Goal: Task Accomplishment & Management: Manage account settings

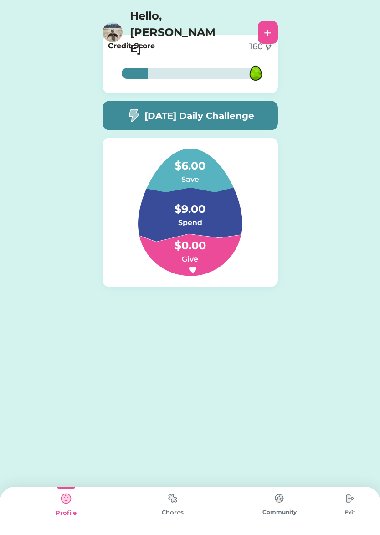
click at [169, 497] on img at bounding box center [173, 498] width 18 height 18
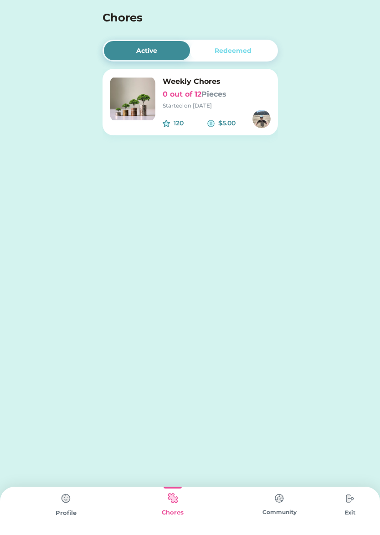
click at [246, 111] on div "120 $5.00" at bounding box center [217, 119] width 108 height 18
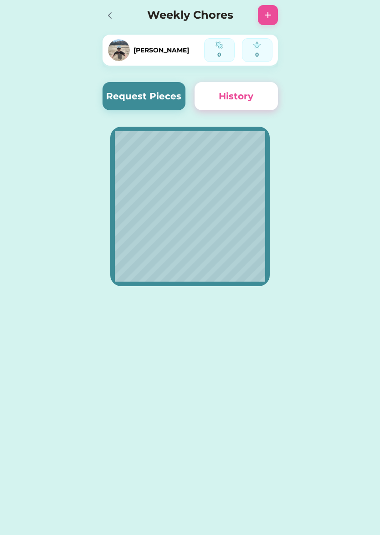
click at [138, 95] on button "Request Pieces" at bounding box center [143, 96] width 83 height 28
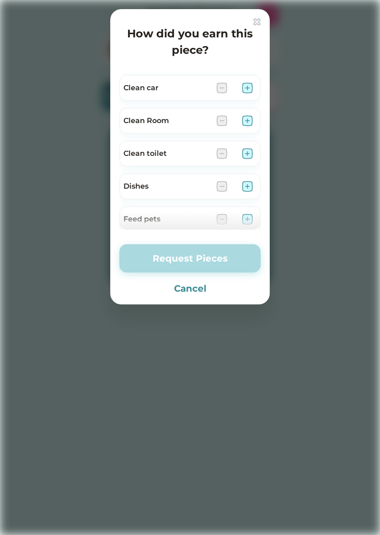
scroll to position [128, 0]
click at [251, 186] on img at bounding box center [247, 187] width 11 height 11
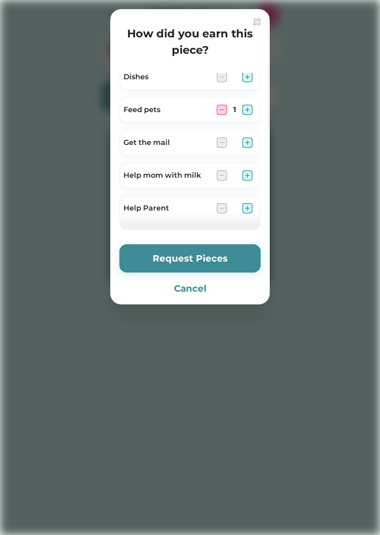
scroll to position [207, 0]
click at [251, 207] on img at bounding box center [247, 206] width 11 height 11
click at [224, 256] on button "Request Pieces" at bounding box center [189, 258] width 141 height 28
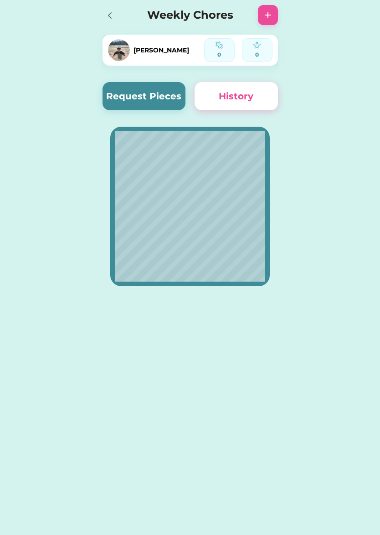
click at [108, 17] on icon at bounding box center [109, 15] width 11 height 11
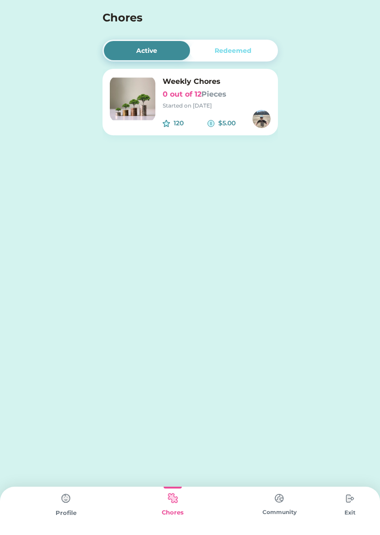
click at [346, 504] on img at bounding box center [350, 498] width 18 height 18
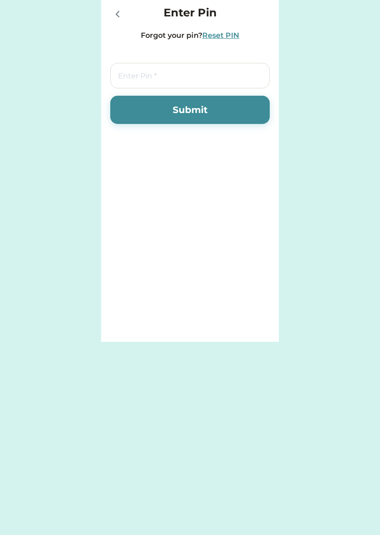
click at [200, 79] on input "tel" at bounding box center [189, 76] width 159 height 26
type input "7283"
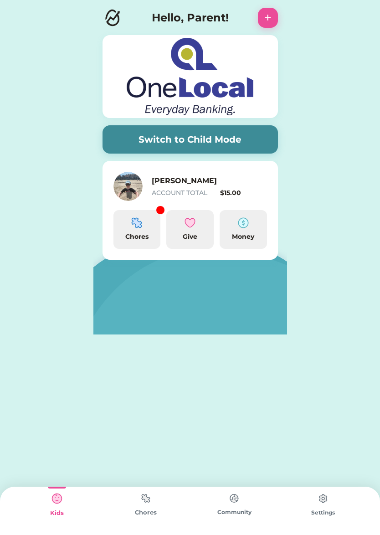
click at [127, 227] on div "Chores" at bounding box center [136, 229] width 47 height 39
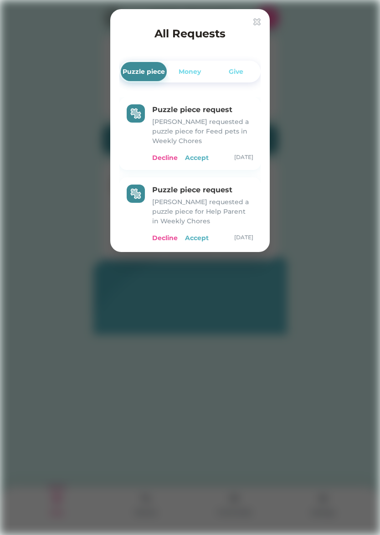
click at [201, 159] on div "Accept" at bounding box center [197, 158] width 24 height 10
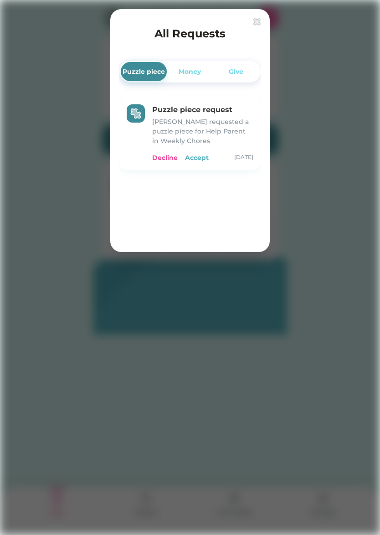
click at [203, 158] on div "Accept" at bounding box center [197, 158] width 24 height 10
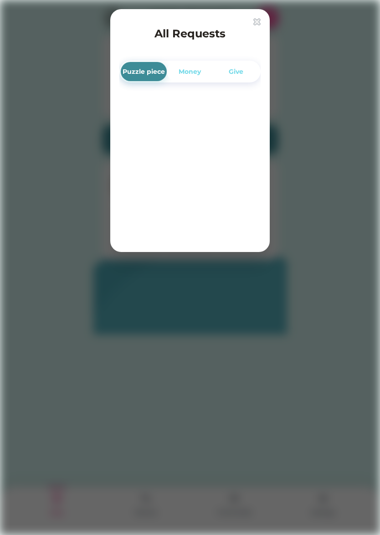
click at [257, 22] on img at bounding box center [256, 21] width 7 height 7
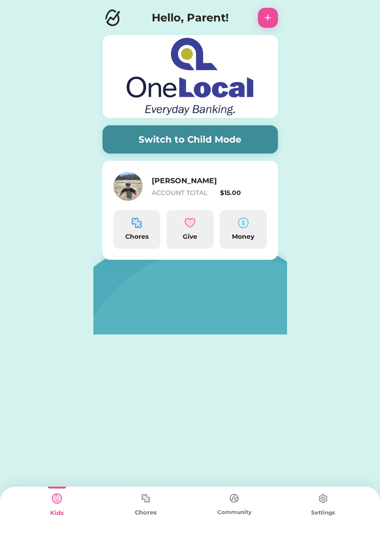
click at [208, 138] on button "Switch to Child Mode" at bounding box center [189, 139] width 175 height 28
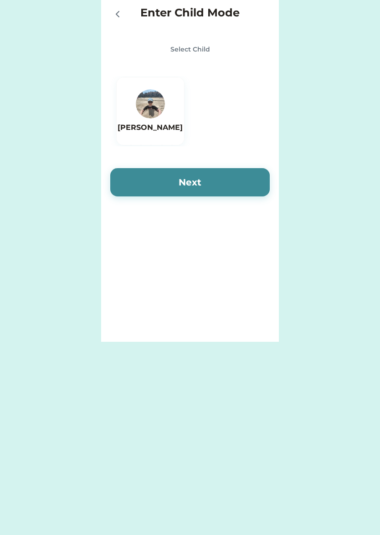
click at [136, 99] on div "[PERSON_NAME]" at bounding box center [150, 111] width 65 height 44
click at [210, 186] on button "Next" at bounding box center [189, 182] width 159 height 28
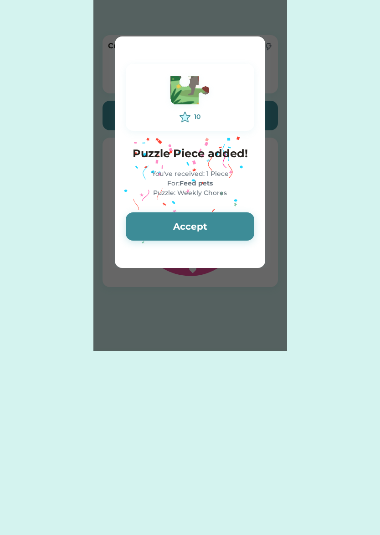
click at [233, 223] on button "Accept" at bounding box center [190, 226] width 128 height 28
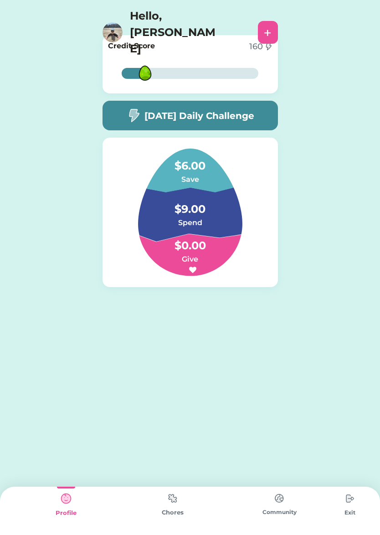
click at [173, 502] on img at bounding box center [173, 498] width 18 height 18
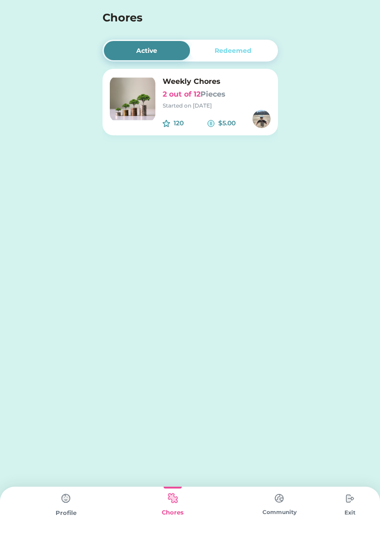
click at [232, 94] on h6 "2 out of 12 Pieces" at bounding box center [217, 94] width 108 height 11
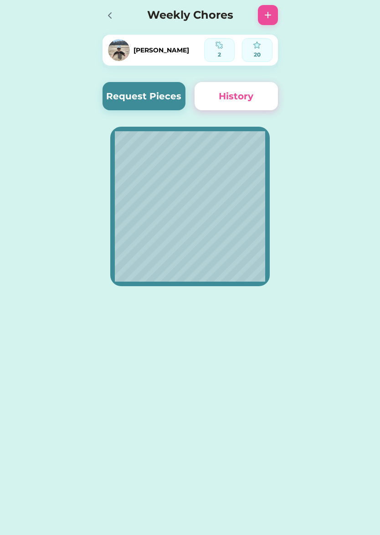
click at [114, 18] on icon at bounding box center [109, 15] width 11 height 11
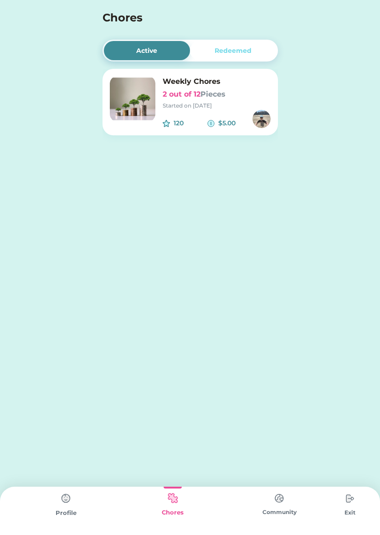
click at [283, 498] on img at bounding box center [279, 498] width 18 height 18
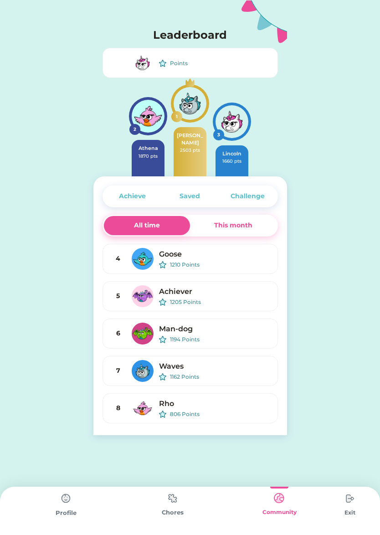
click at [235, 223] on div "This month" at bounding box center [233, 225] width 38 height 10
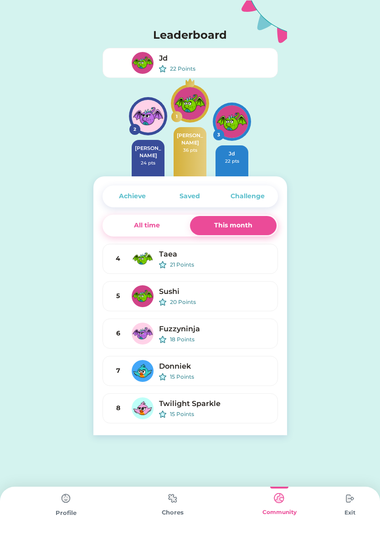
click at [142, 229] on div "All time" at bounding box center [147, 225] width 26 height 10
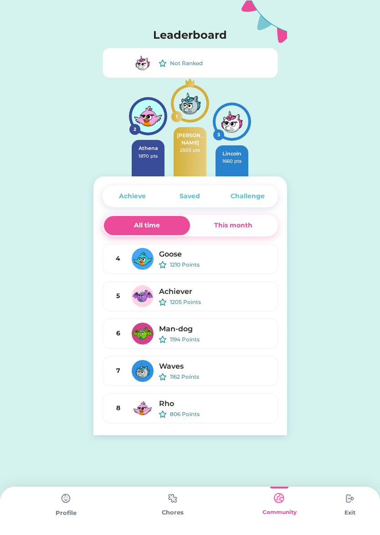
click at [185, 62] on div "Not Ranked" at bounding box center [220, 63] width 100 height 8
